Goal: Task Accomplishment & Management: Complete application form

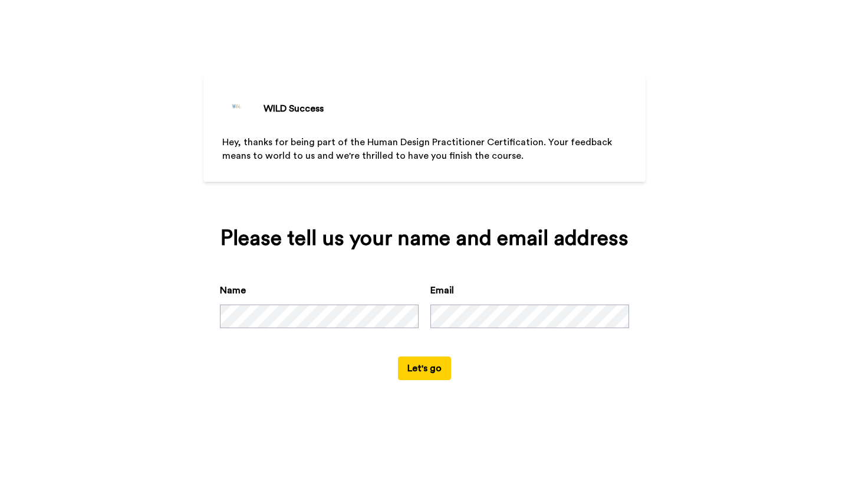
click at [425, 380] on button "Let's go" at bounding box center [424, 368] width 53 height 24
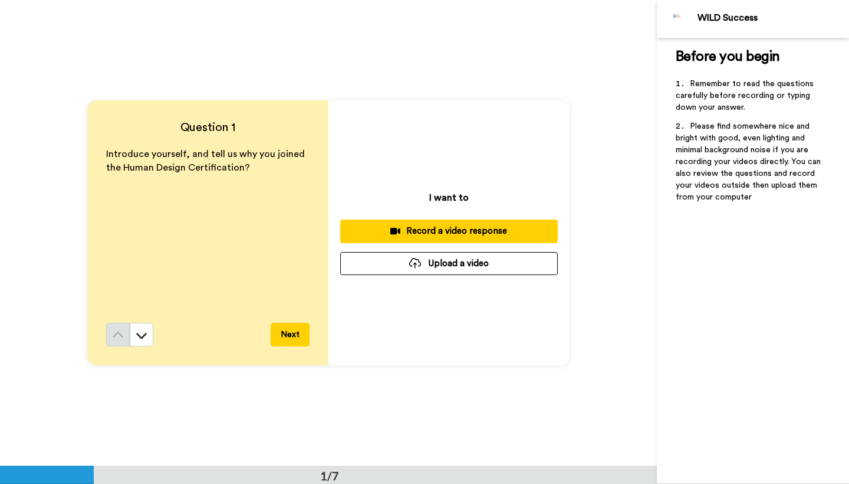
click at [445, 230] on div "Record a video response" at bounding box center [449, 231] width 199 height 12
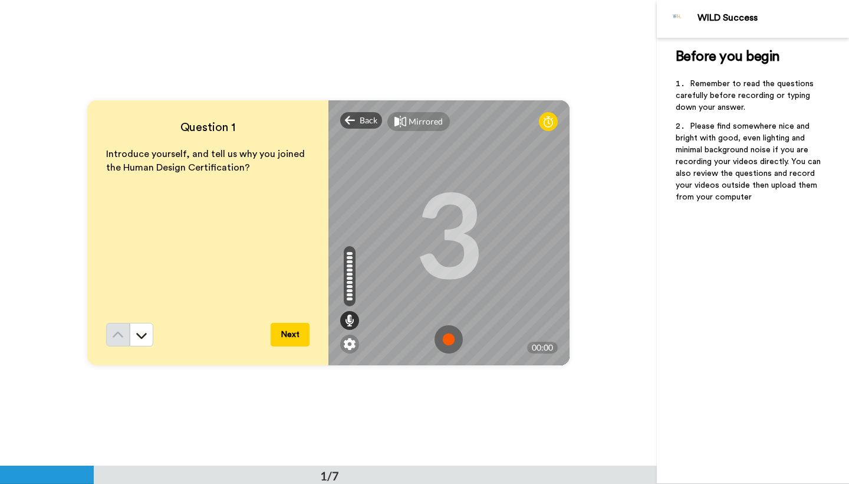
click at [446, 334] on img at bounding box center [449, 339] width 28 height 28
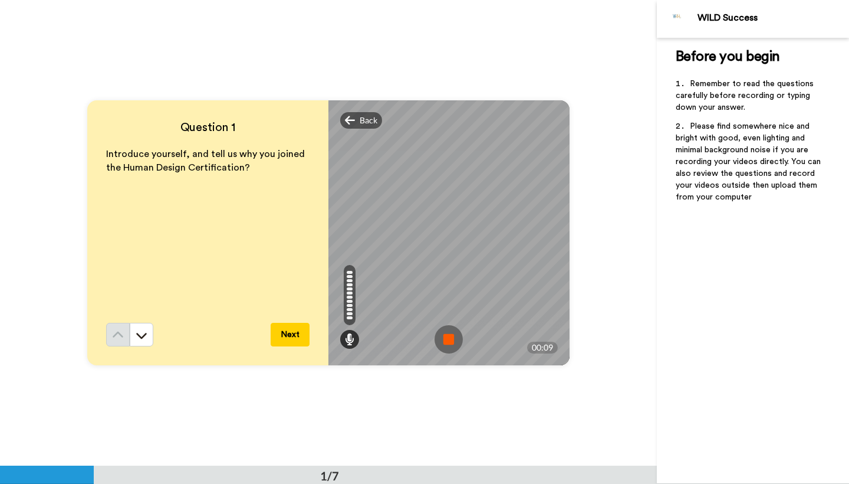
click at [446, 334] on img at bounding box center [449, 339] width 28 height 28
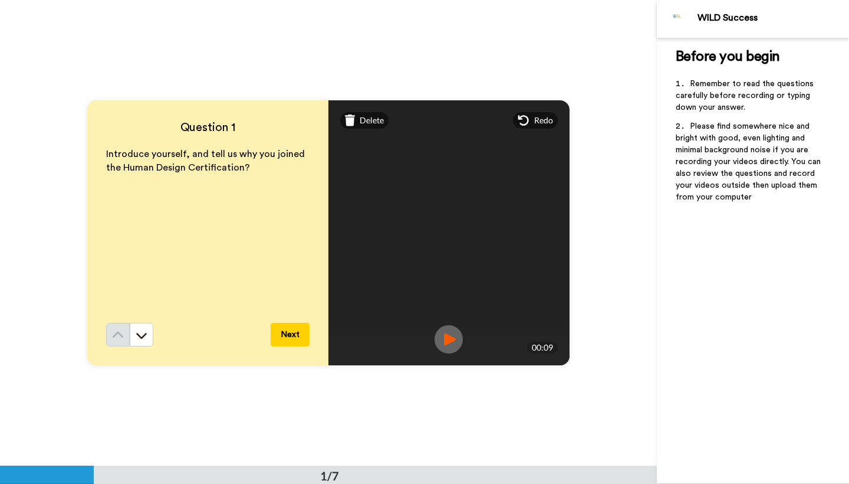
click at [300, 332] on button "Next" at bounding box center [290, 335] width 39 height 24
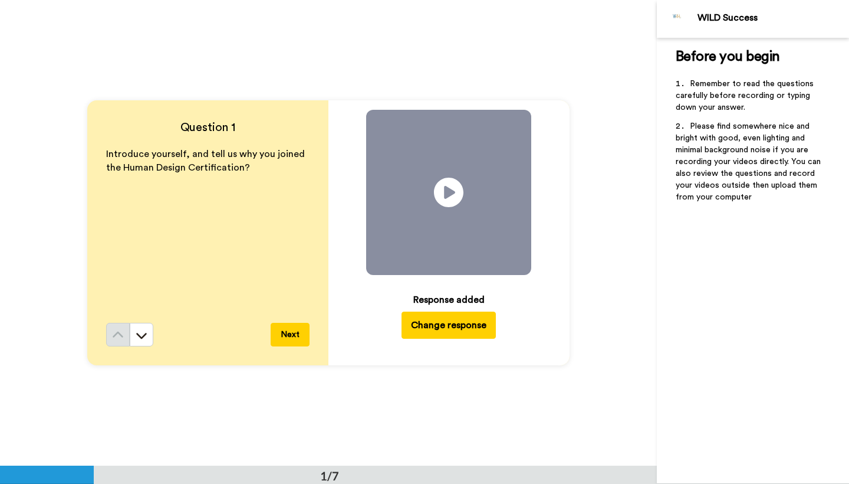
scroll to position [466, 0]
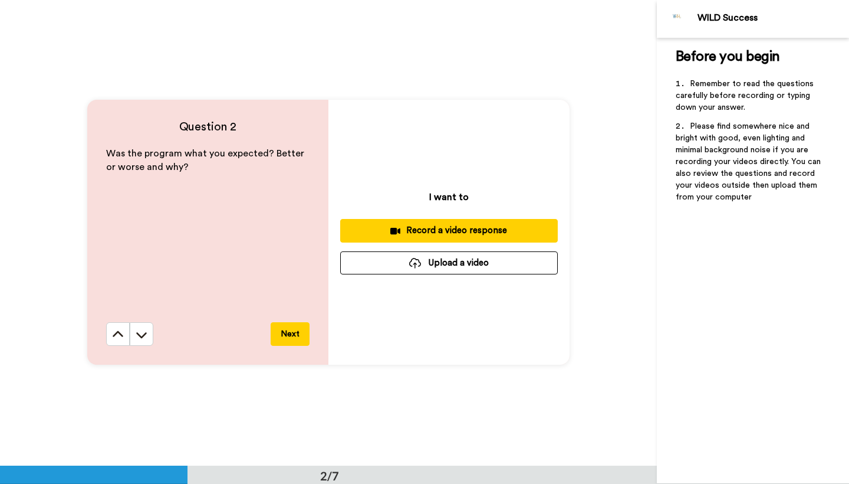
click at [434, 229] on div "Record a video response" at bounding box center [449, 230] width 199 height 12
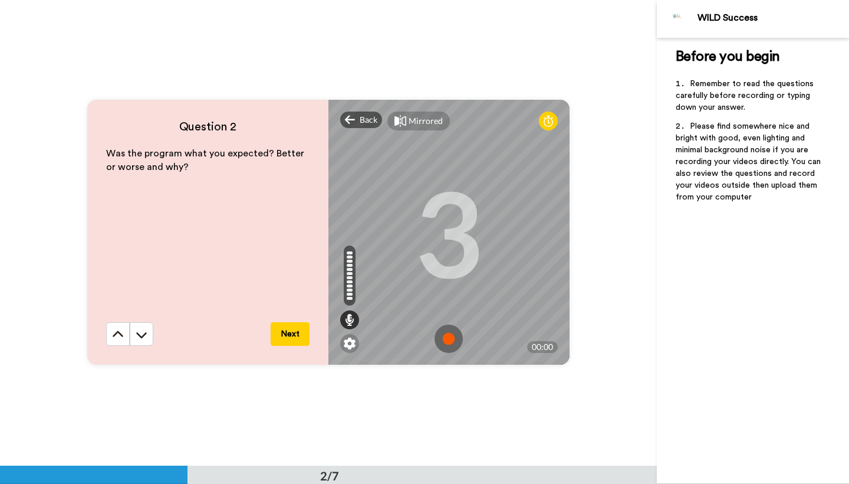
click at [453, 337] on img at bounding box center [449, 338] width 28 height 28
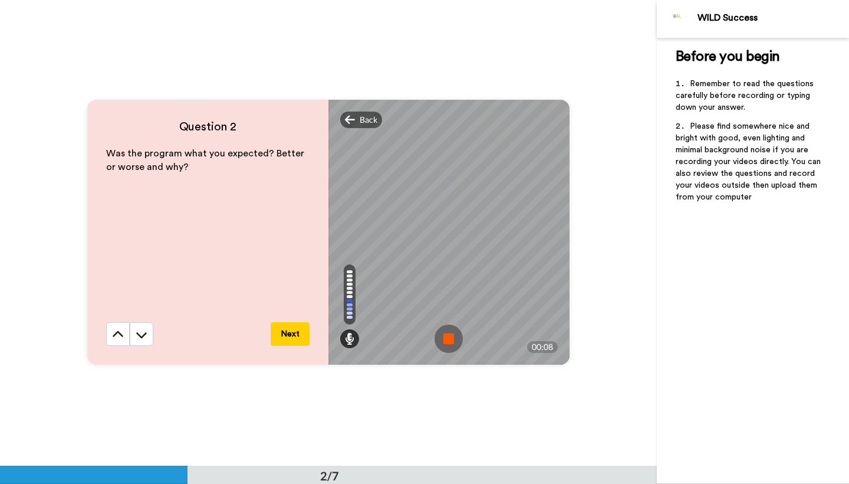
click at [453, 337] on img at bounding box center [449, 338] width 28 height 28
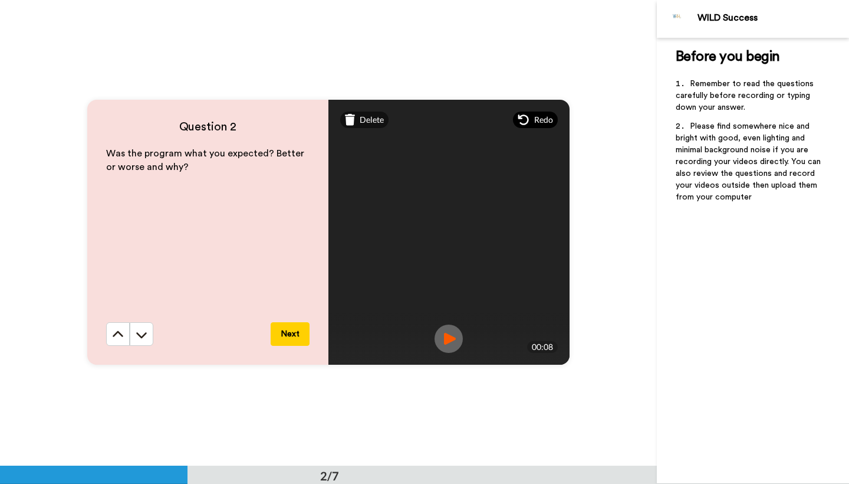
click at [536, 121] on span "Redo" at bounding box center [543, 120] width 19 height 12
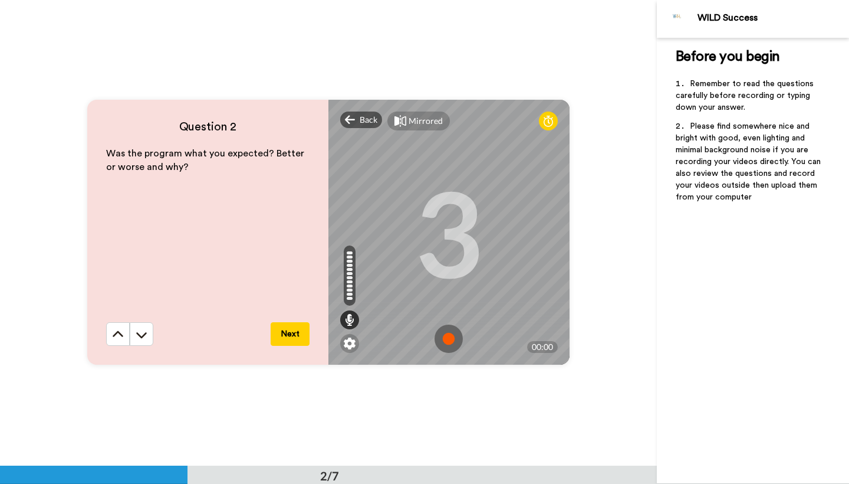
click at [451, 337] on img at bounding box center [449, 338] width 28 height 28
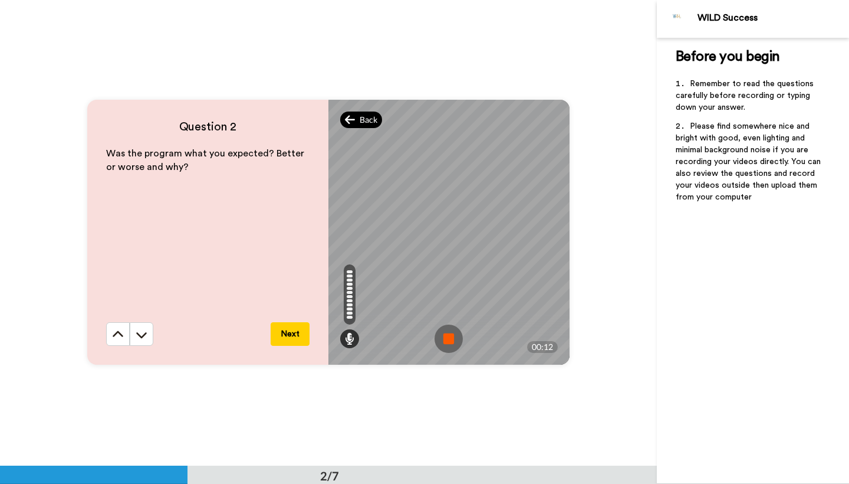
click at [366, 120] on span "Back" at bounding box center [369, 120] width 18 height 12
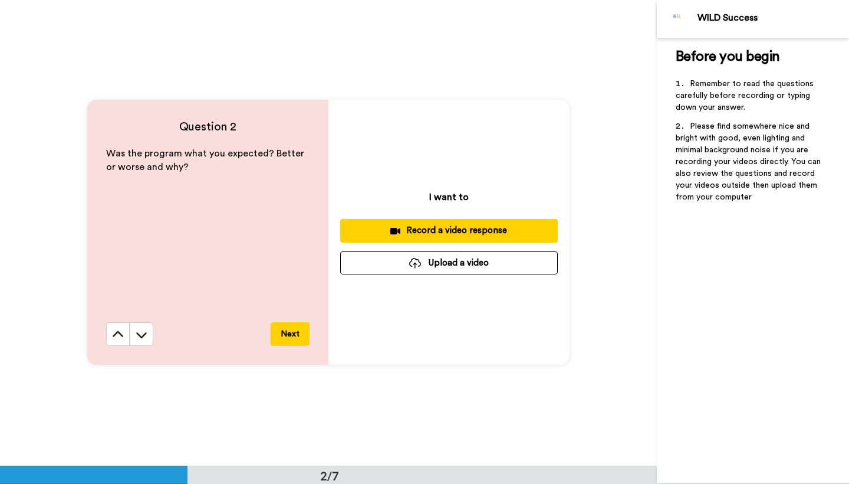
click at [436, 229] on div "Record a video response" at bounding box center [449, 230] width 199 height 12
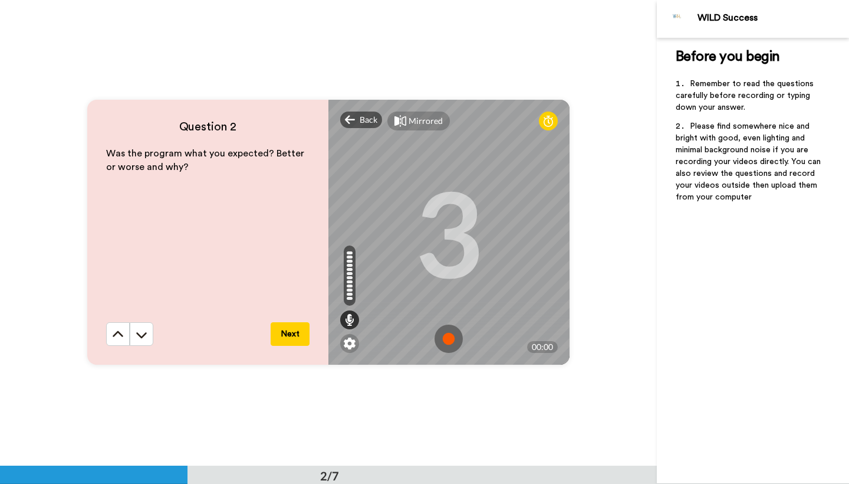
click at [448, 333] on img at bounding box center [449, 338] width 28 height 28
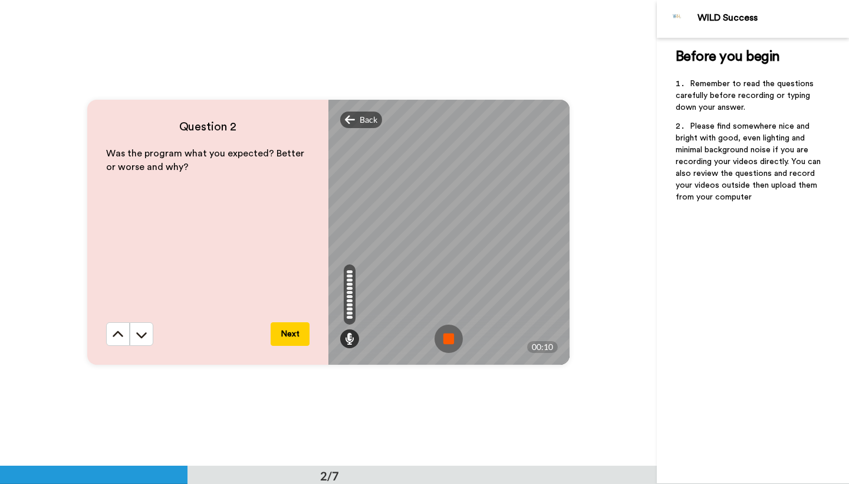
click at [448, 333] on img at bounding box center [449, 338] width 28 height 28
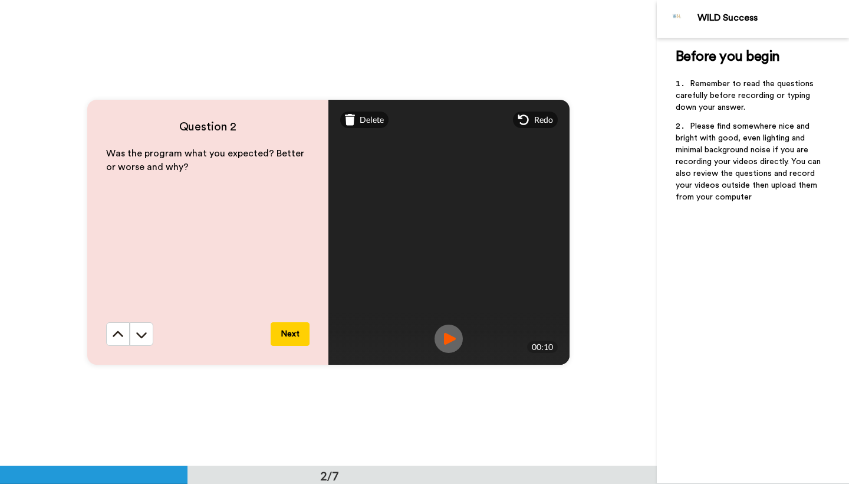
click at [289, 333] on button "Next" at bounding box center [290, 334] width 39 height 24
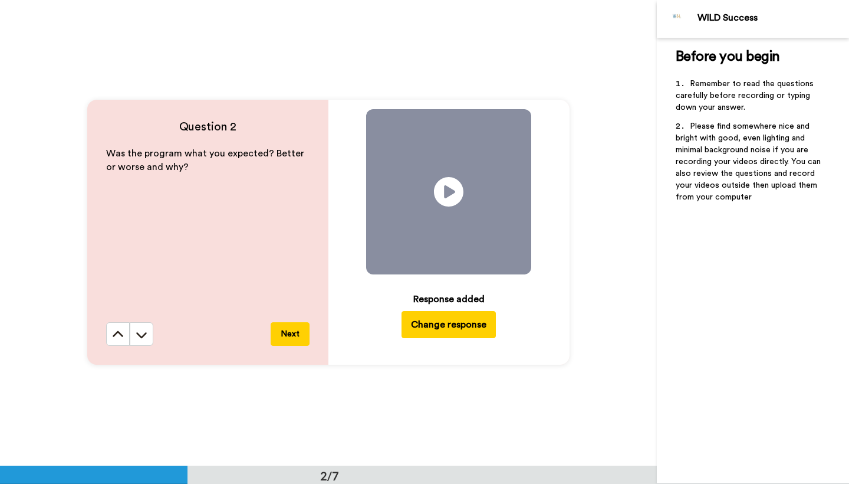
scroll to position [931, 0]
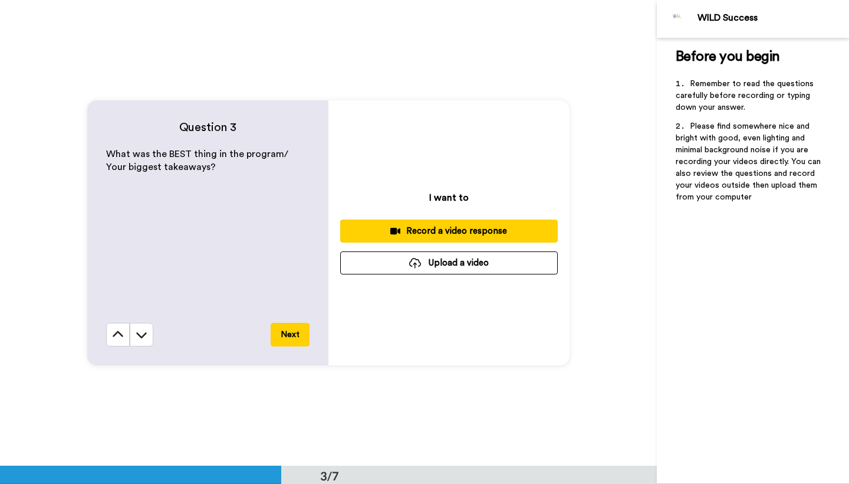
click at [468, 233] on div "Record a video response" at bounding box center [449, 231] width 199 height 12
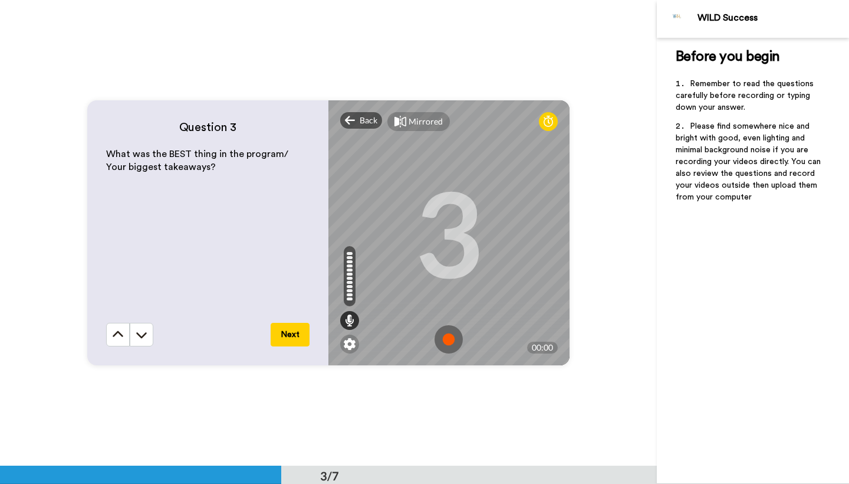
click at [447, 342] on img at bounding box center [449, 339] width 28 height 28
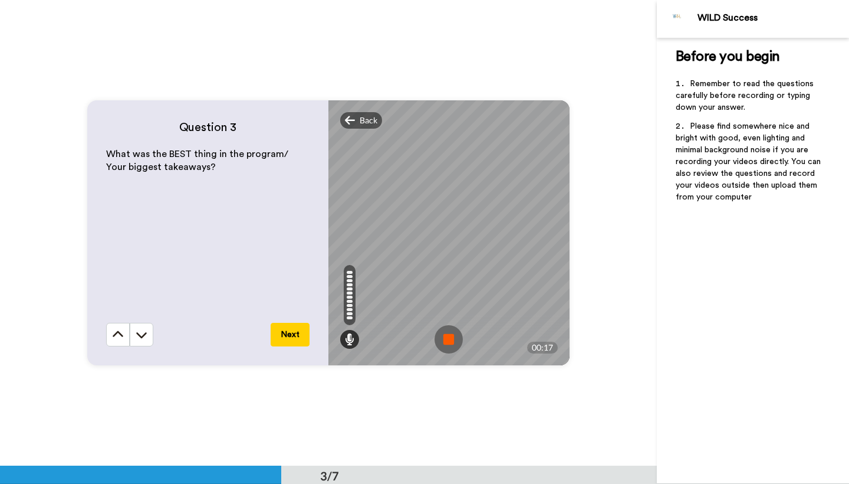
click at [447, 342] on img at bounding box center [449, 339] width 28 height 28
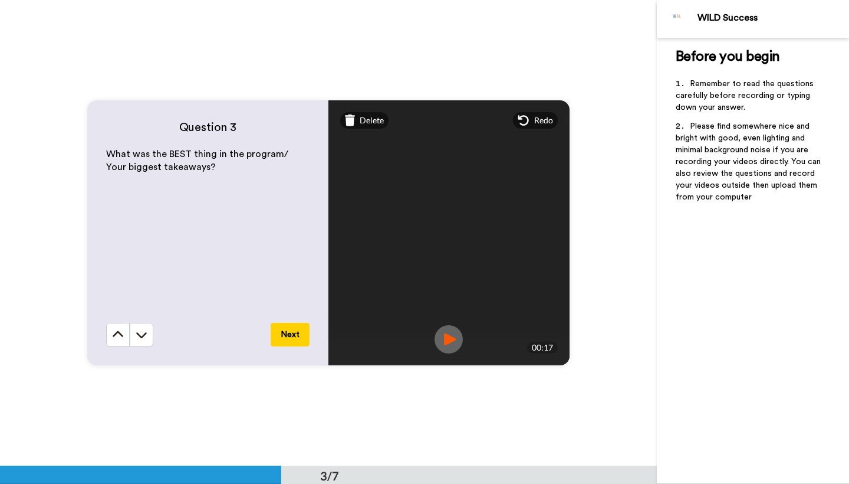
click at [291, 343] on button "Next" at bounding box center [290, 335] width 39 height 24
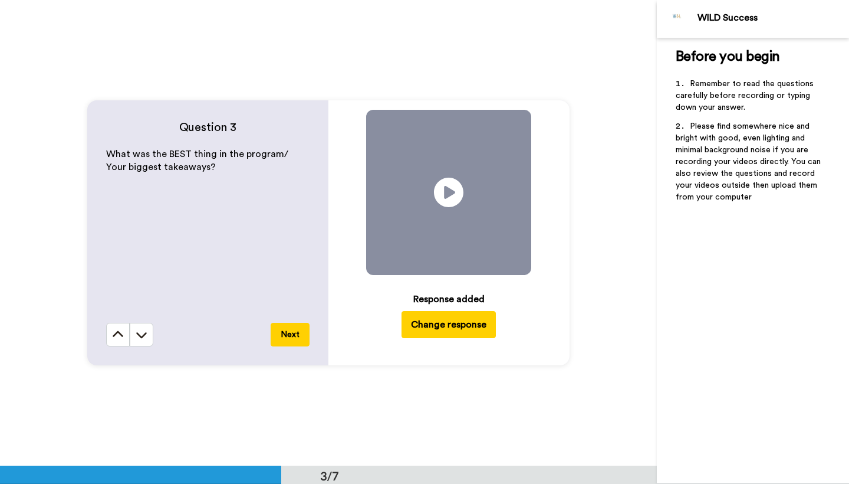
scroll to position [1396, 0]
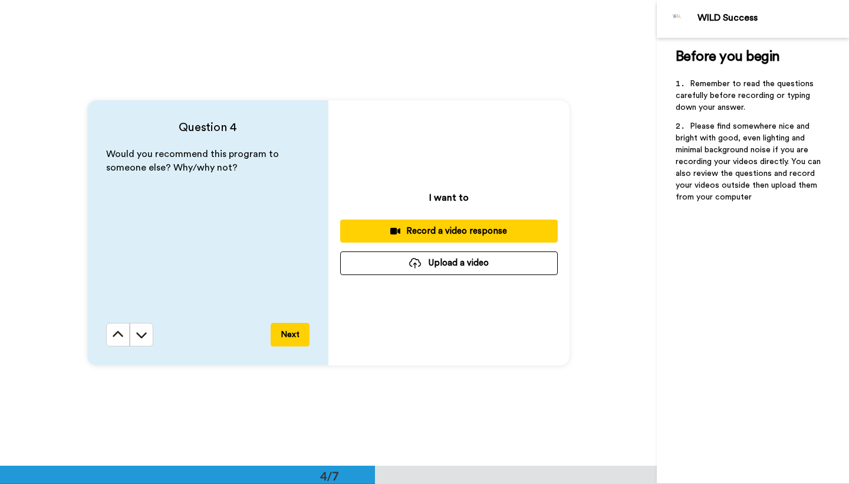
click at [409, 229] on div "Record a video response" at bounding box center [449, 231] width 199 height 12
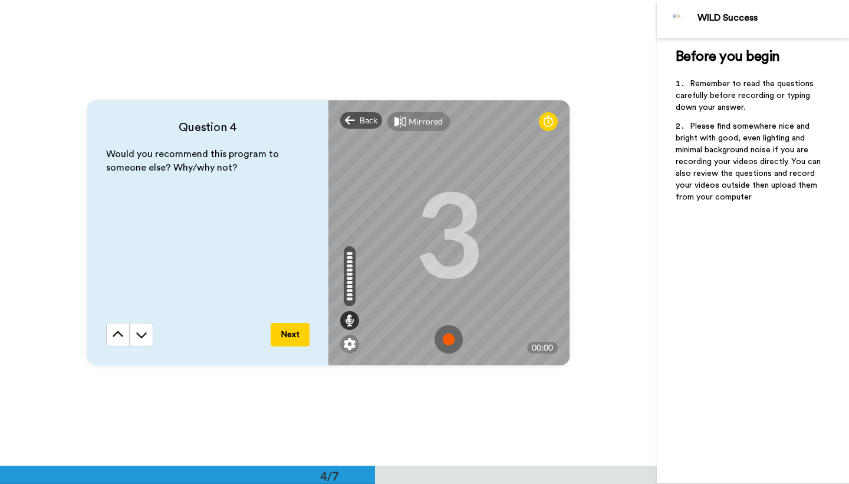
click at [449, 336] on img at bounding box center [449, 339] width 28 height 28
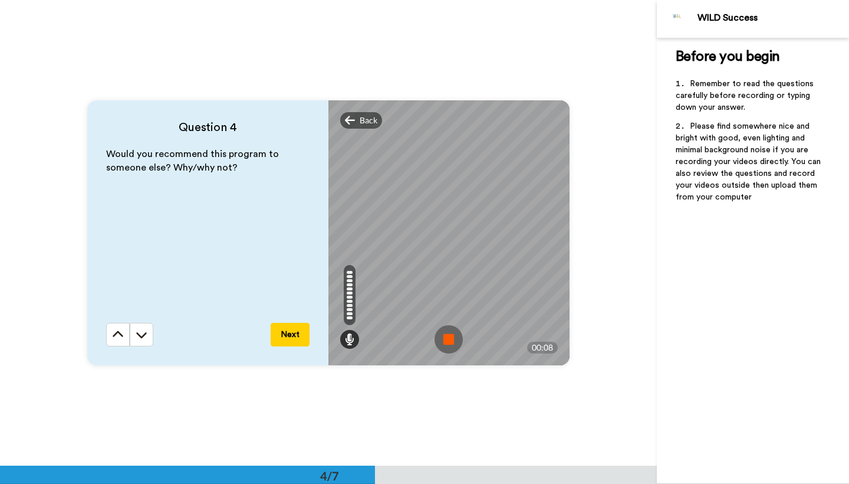
click at [449, 336] on img at bounding box center [449, 339] width 28 height 28
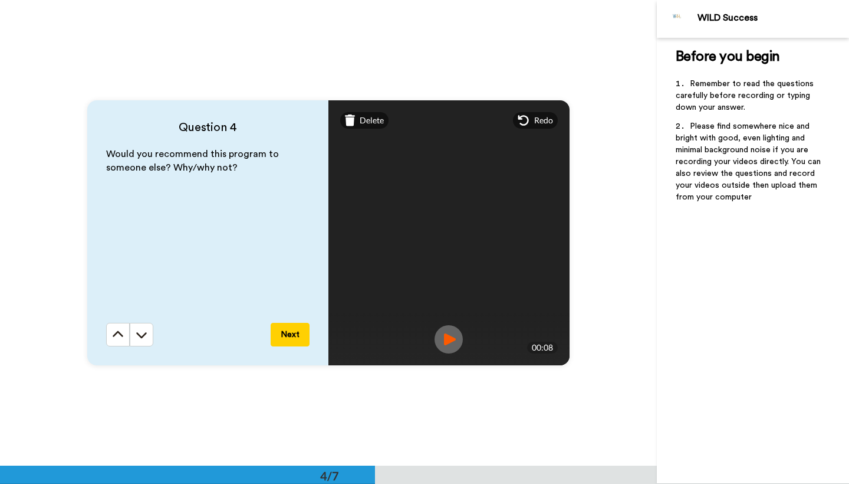
click at [288, 338] on button "Next" at bounding box center [290, 335] width 39 height 24
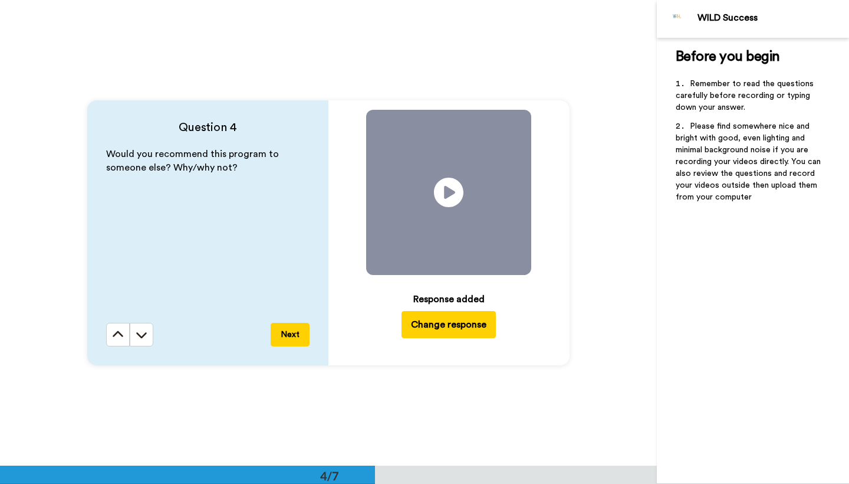
scroll to position [1862, 0]
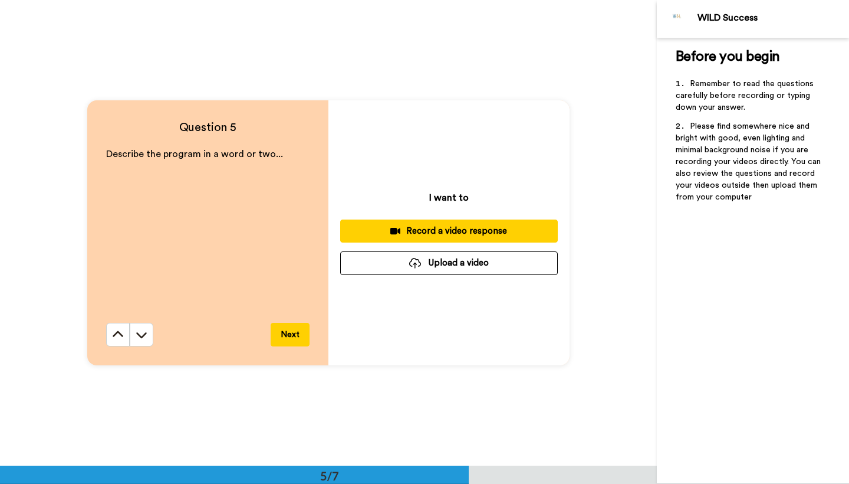
click at [448, 234] on div "Record a video response" at bounding box center [449, 231] width 199 height 12
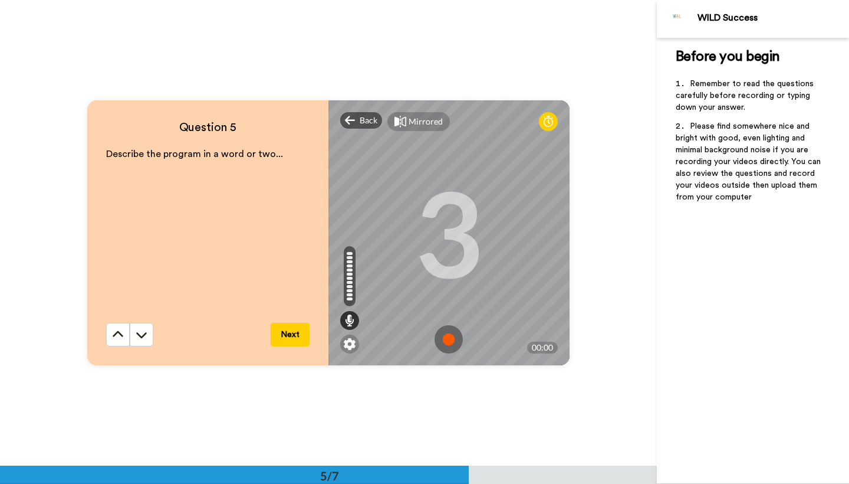
click at [452, 343] on img at bounding box center [449, 339] width 28 height 28
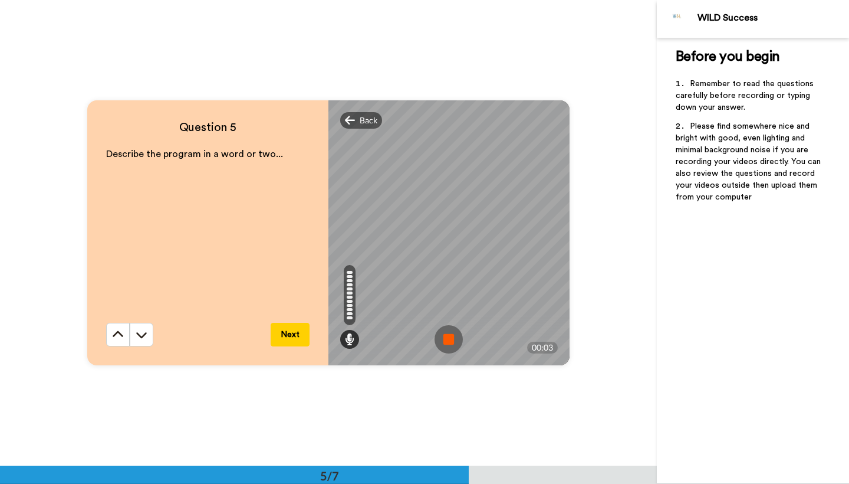
click at [452, 343] on img at bounding box center [449, 339] width 28 height 28
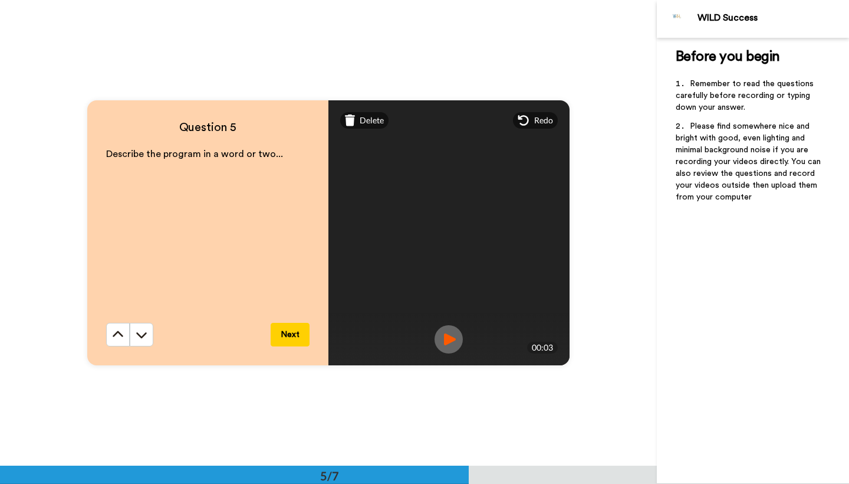
click at [281, 333] on button "Next" at bounding box center [290, 335] width 39 height 24
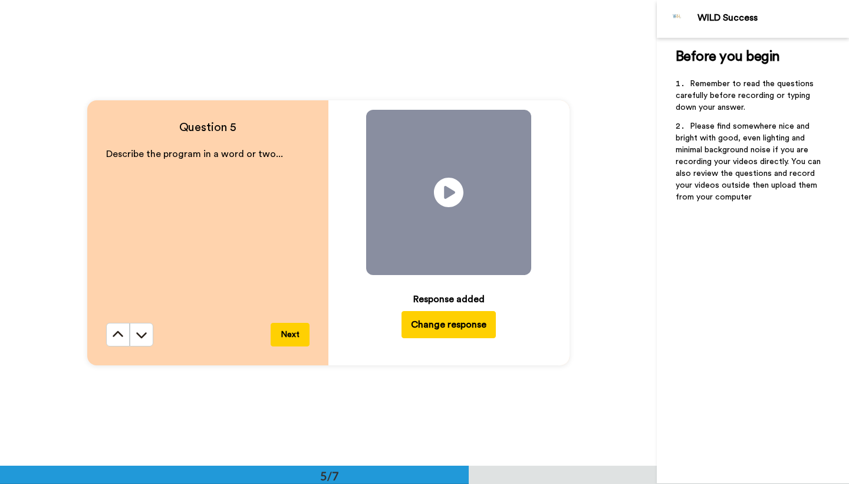
scroll to position [2328, 0]
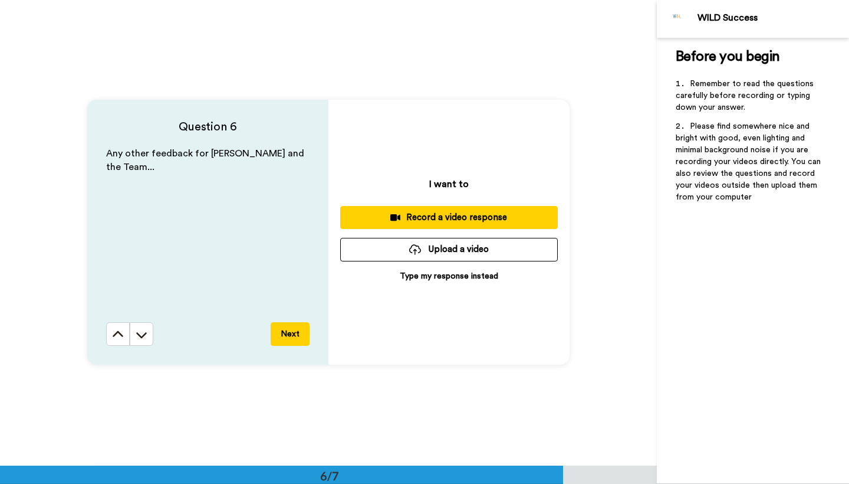
click at [456, 221] on div "Record a video response" at bounding box center [449, 217] width 199 height 12
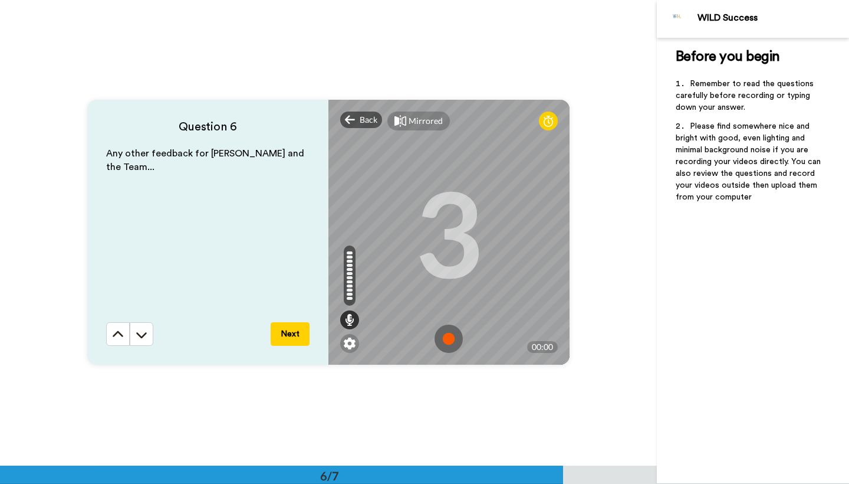
click at [448, 341] on img at bounding box center [449, 338] width 28 height 28
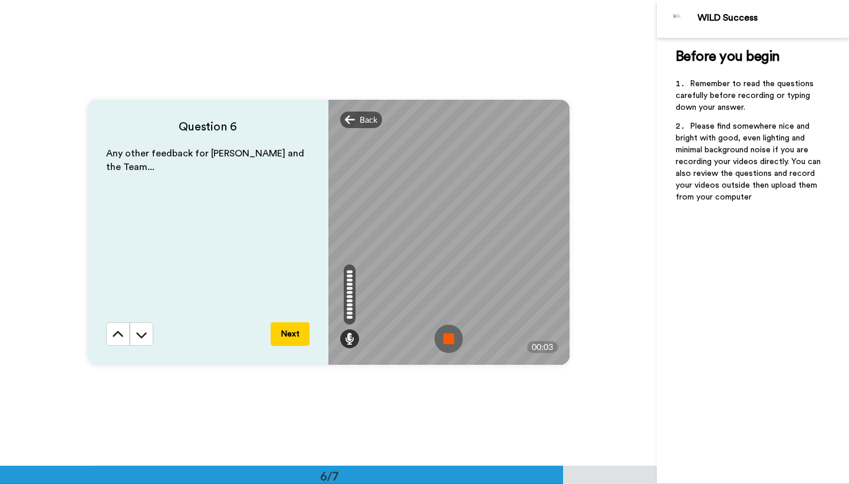
click at [448, 341] on img at bounding box center [449, 338] width 28 height 28
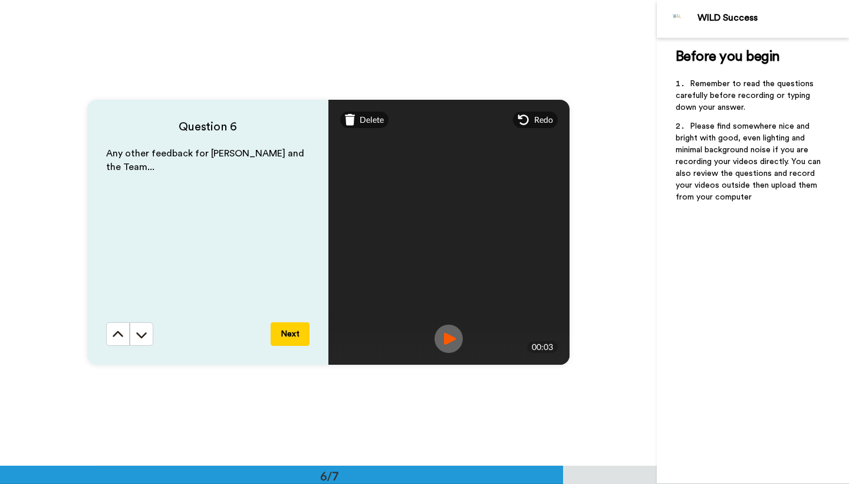
click at [301, 337] on button "Next" at bounding box center [290, 334] width 39 height 24
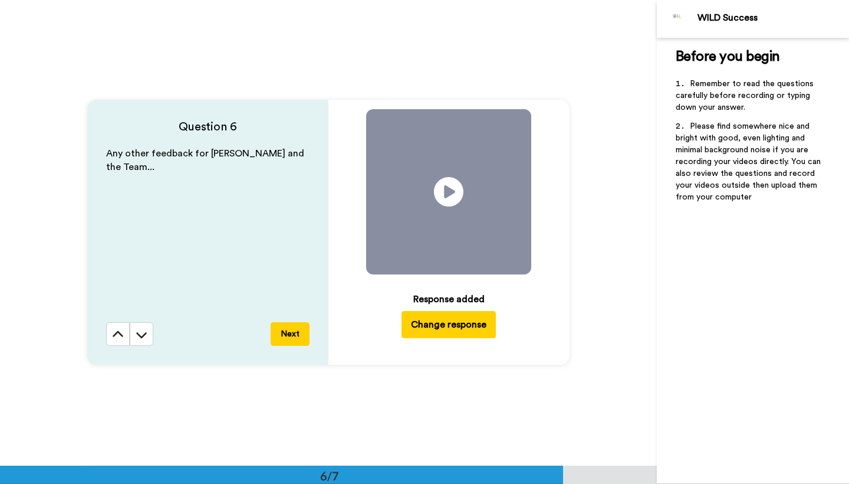
scroll to position [2678, 0]
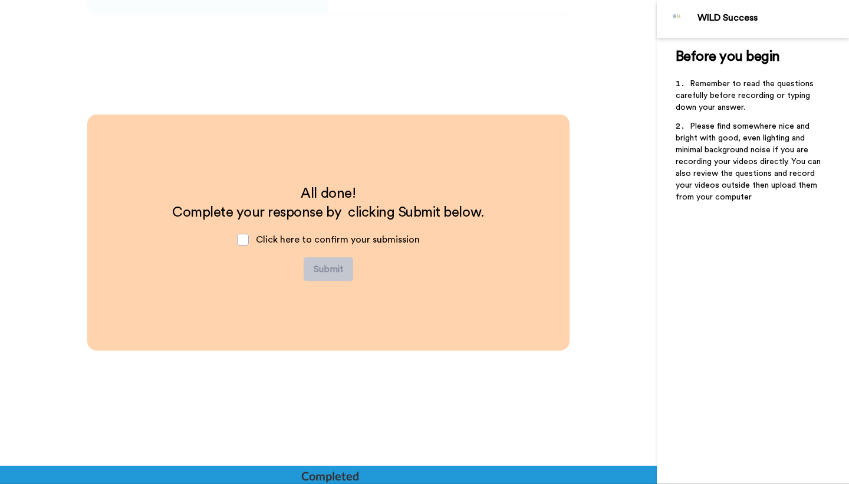
click at [251, 239] on div "Click here to confirm your submission" at bounding box center [329, 239] width 202 height 35
click at [241, 241] on span at bounding box center [243, 240] width 12 height 12
click at [334, 270] on button "Submit" at bounding box center [329, 269] width 50 height 24
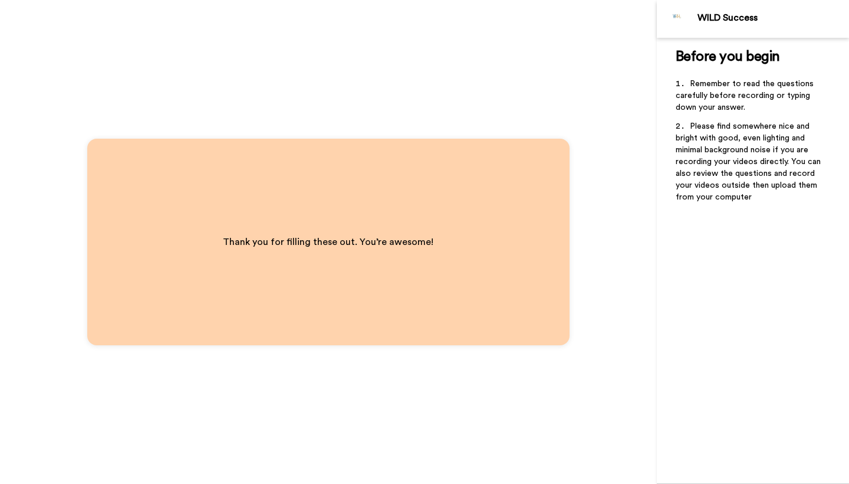
click at [577, 192] on div "Thank you for filling these out. You’re awesome!" at bounding box center [328, 242] width 657 height 484
